Goal: Check status: Check status

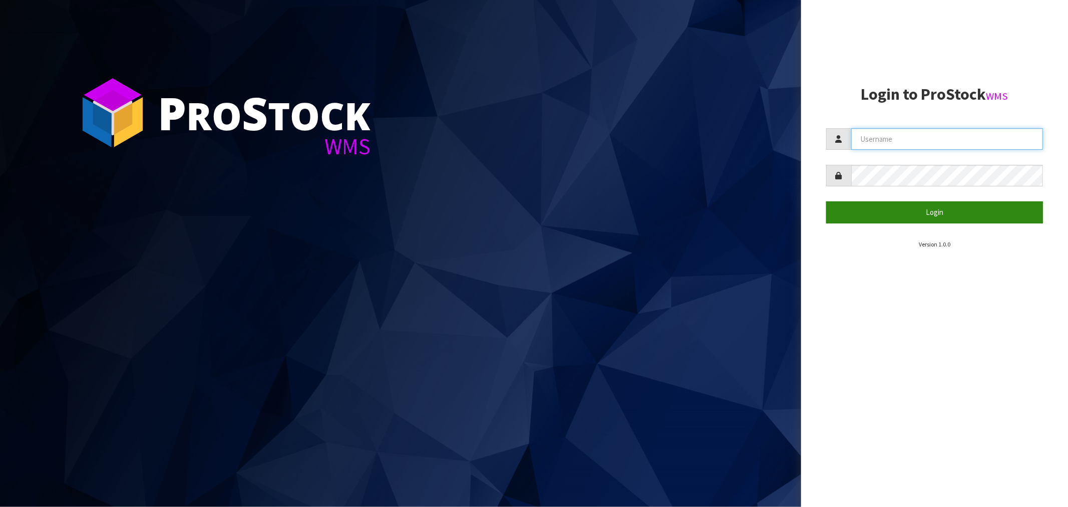
type input "[EMAIL_ADDRESS][DOMAIN_NAME]"
click at [926, 211] on button "Login" at bounding box center [934, 212] width 217 height 22
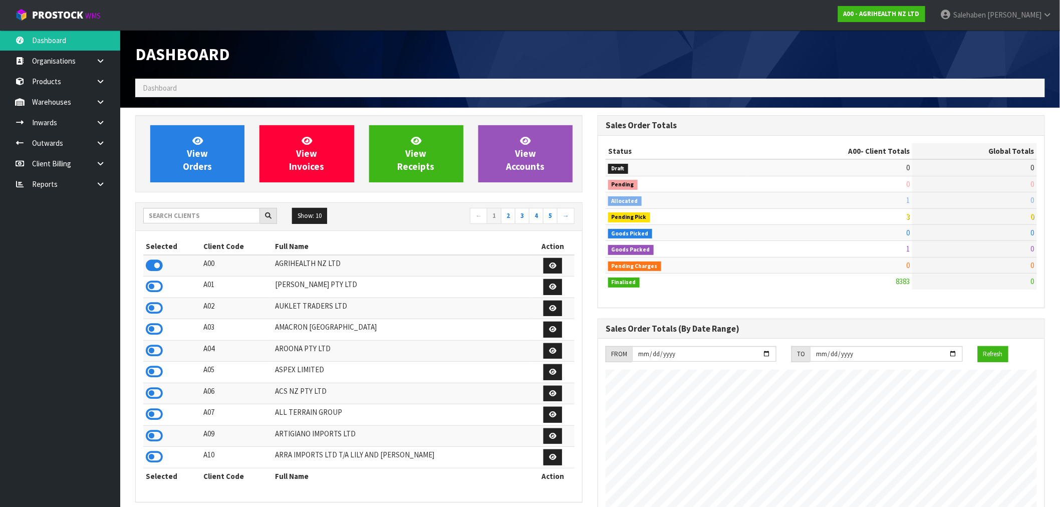
scroll to position [759, 462]
click at [222, 212] on input "text" at bounding box center [201, 216] width 117 height 16
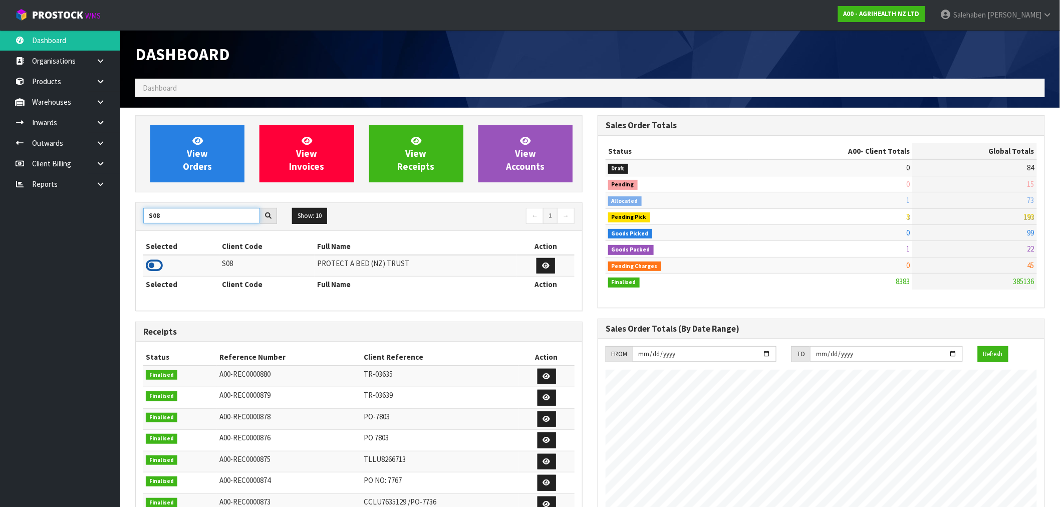
type input "S08"
click at [153, 267] on icon at bounding box center [154, 265] width 17 height 15
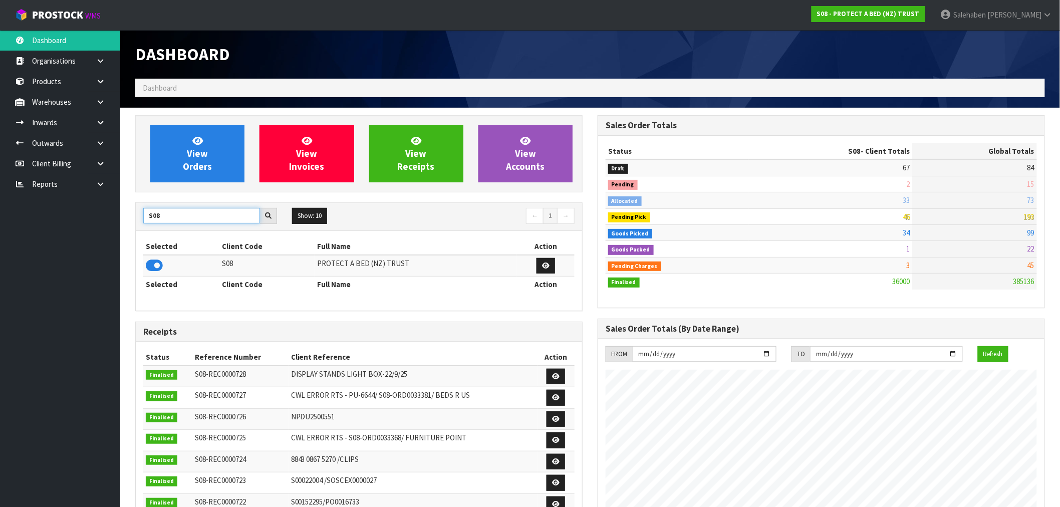
drag, startPoint x: 166, startPoint y: 214, endPoint x: 123, endPoint y: 227, distance: 45.6
click at [124, 226] on section "View Orders View Invoices View Receipts View Accounts S08 Show: 10 5 10 25 50 ←…" at bounding box center [589, 495] width 939 height 774
type input "K01"
click at [156, 266] on icon at bounding box center [154, 265] width 17 height 15
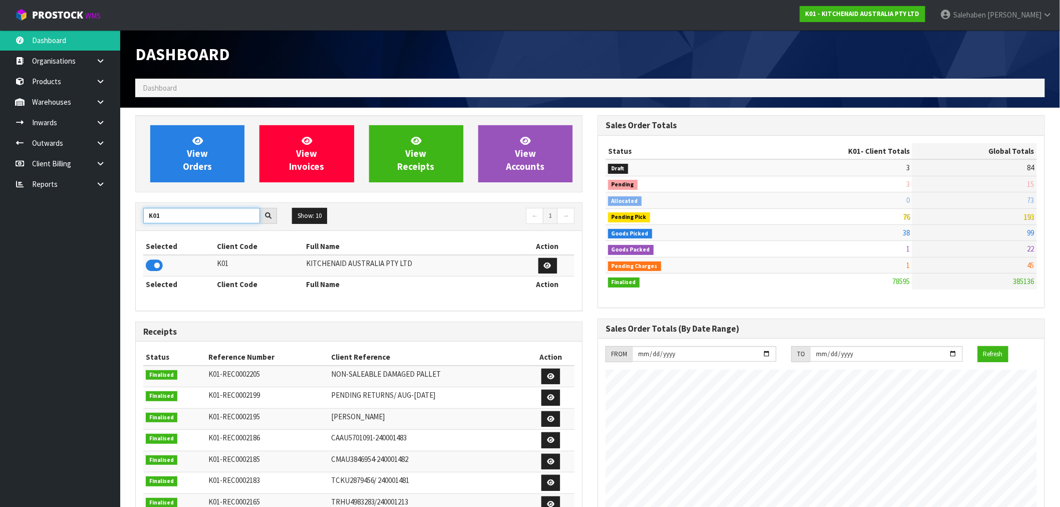
drag, startPoint x: 161, startPoint y: 211, endPoint x: 126, endPoint y: 215, distance: 35.3
click at [126, 215] on section "View Orders View Invoices View Receipts View Accounts K01 Show: 10 5 10 25 50 ←…" at bounding box center [589, 495] width 939 height 774
